Goal: Navigation & Orientation: Find specific page/section

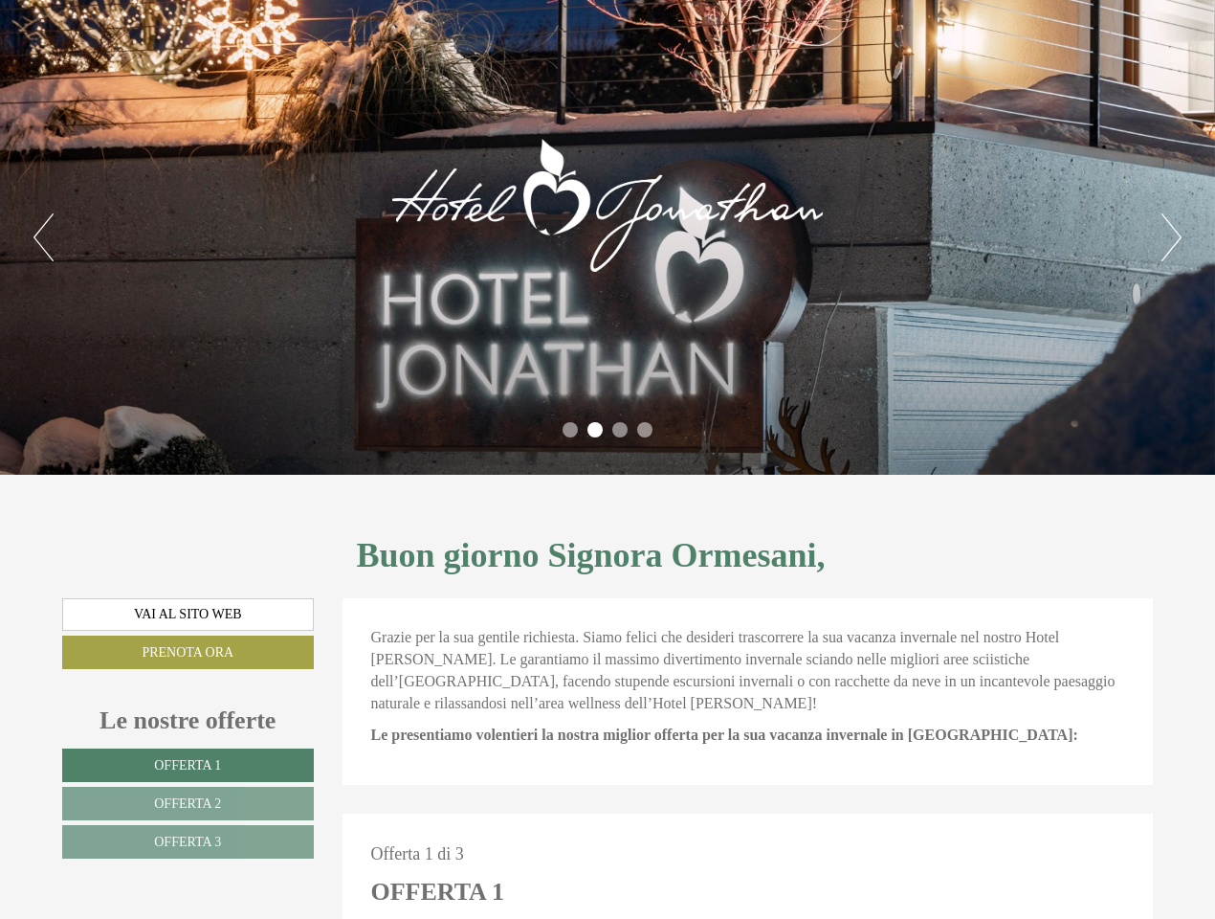
click at [608, 459] on div "Previous Next 1 2 3 4" at bounding box center [607, 237] width 1215 height 475
click at [43, 237] on button "Previous" at bounding box center [43, 237] width 20 height 48
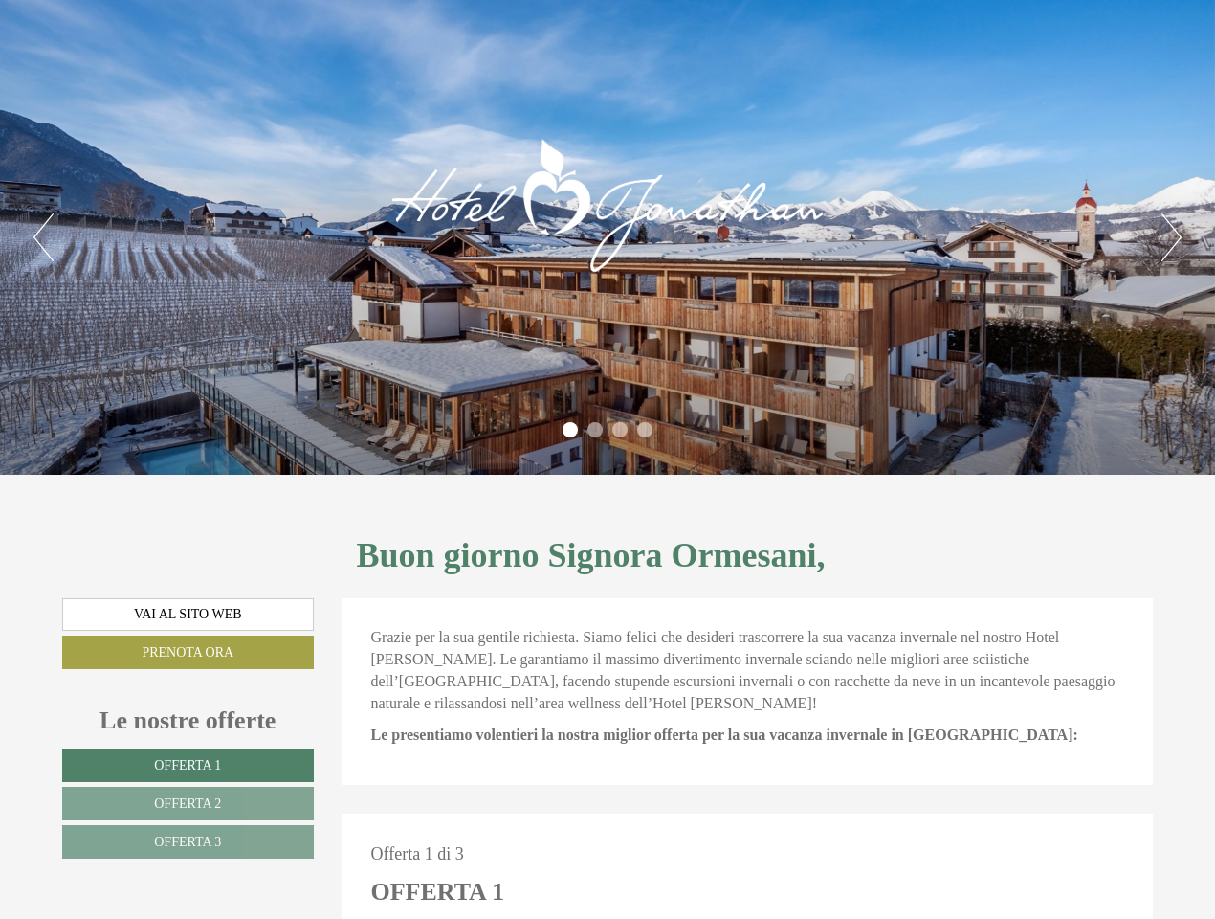
click at [1171, 237] on button "Next" at bounding box center [1172, 237] width 20 height 48
click at [570, 430] on li "1" at bounding box center [570, 429] width 15 height 15
click at [595, 430] on li "2" at bounding box center [595, 429] width 15 height 15
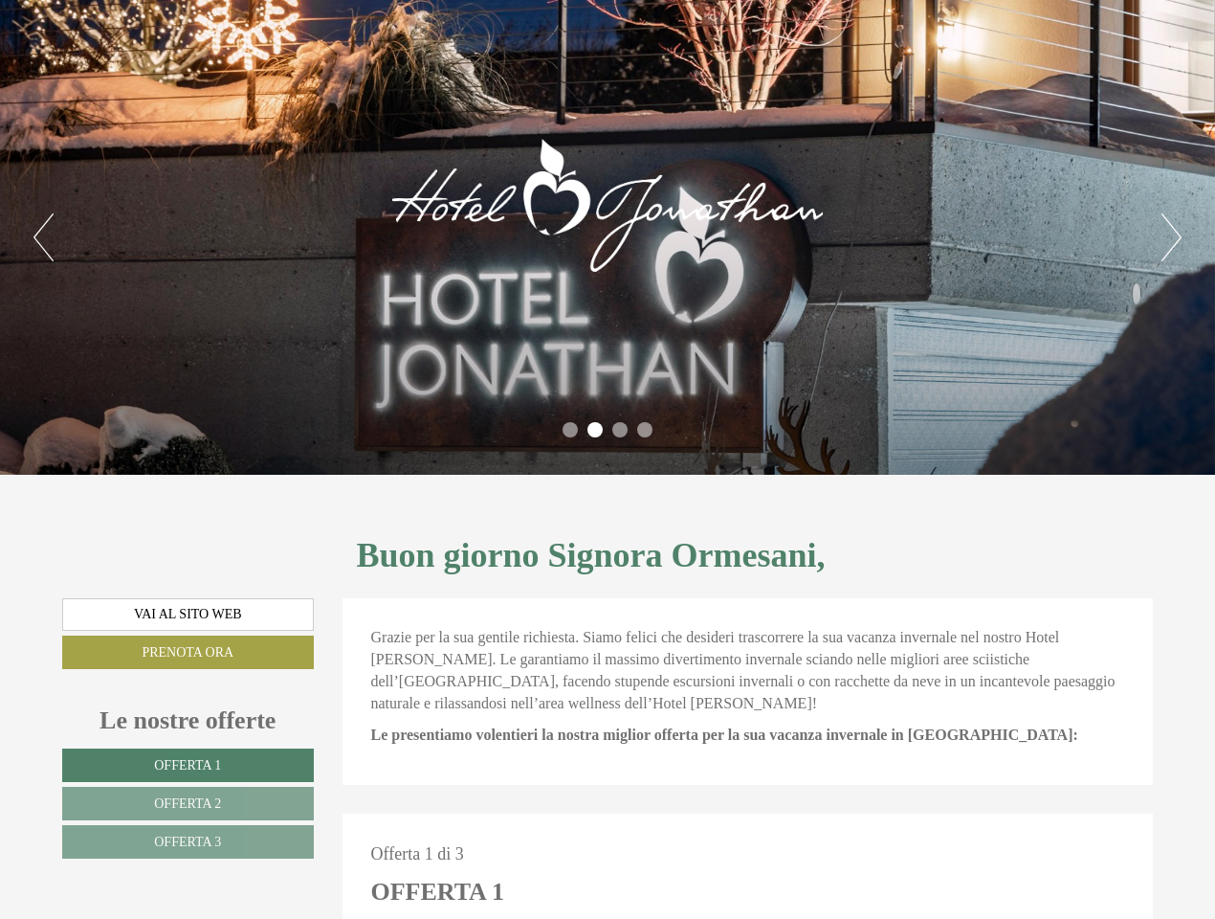
click at [620, 430] on li "3" at bounding box center [619, 429] width 15 height 15
click at [645, 430] on li "4" at bounding box center [644, 429] width 15 height 15
click at [188, 765] on span "Offerta 1" at bounding box center [187, 765] width 67 height 14
